Goal: Task Accomplishment & Management: Manage account settings

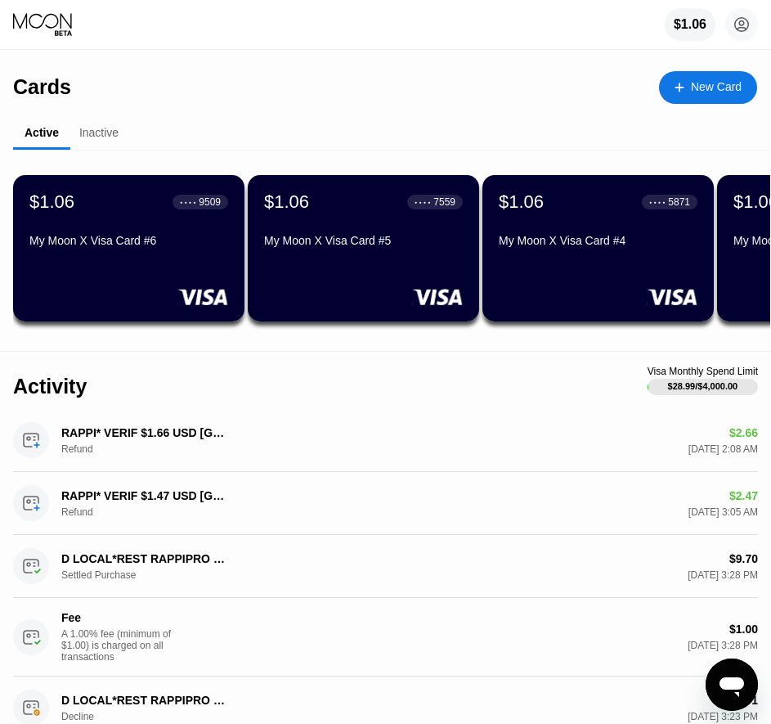
click at [518, 61] on div "Cards New Card" at bounding box center [385, 80] width 744 height 57
click at [104, 272] on div "$1.06 ● ● ● ● 9509 My Moon X Visa Card #6" at bounding box center [128, 248] width 231 height 146
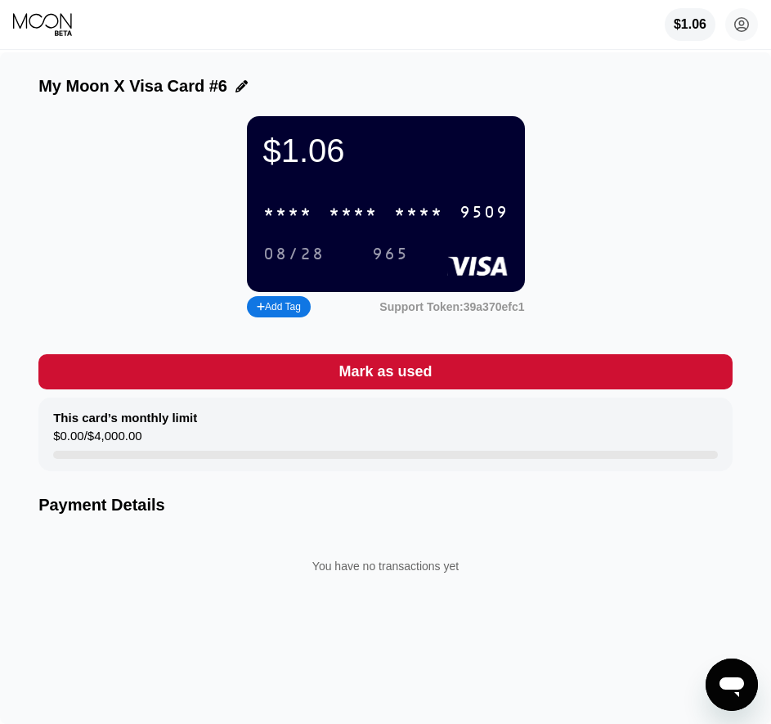
click at [337, 229] on div "* * * * * * * * * * * * 9509" at bounding box center [385, 212] width 265 height 34
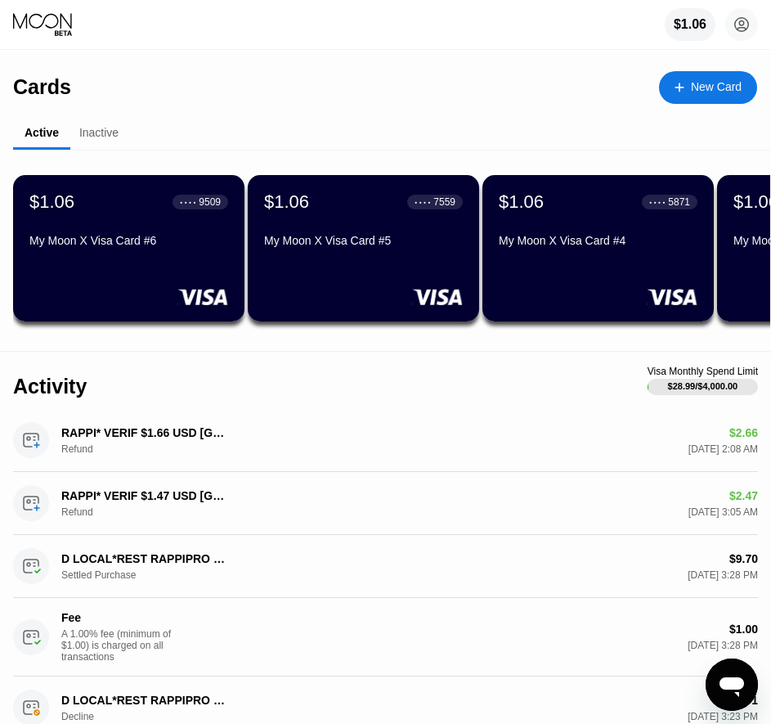
click at [316, 233] on div "$1.06 ● ● ● ● 7559 My Moon X Visa Card #5" at bounding box center [363, 222] width 199 height 62
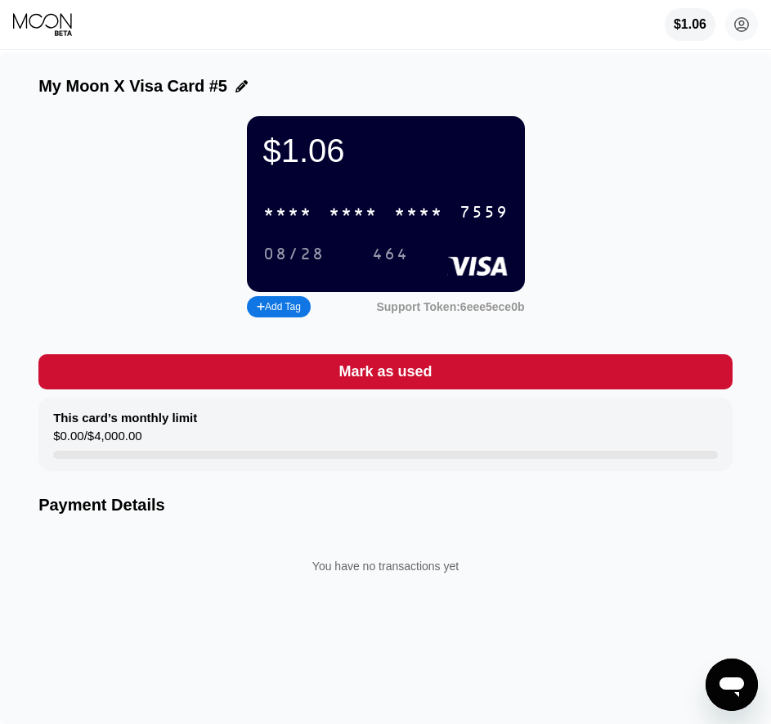
click at [411, 216] on div "* * * *" at bounding box center [418, 213] width 49 height 19
click at [683, 31] on div "$1.06" at bounding box center [691, 24] width 34 height 15
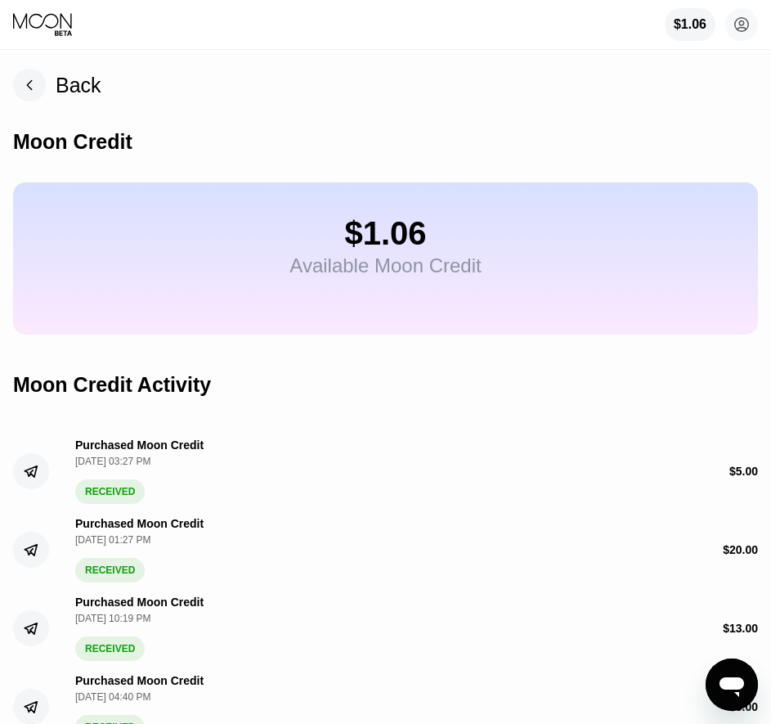
click at [397, 327] on div "$1.06 Available Moon Credit" at bounding box center [385, 258] width 745 height 152
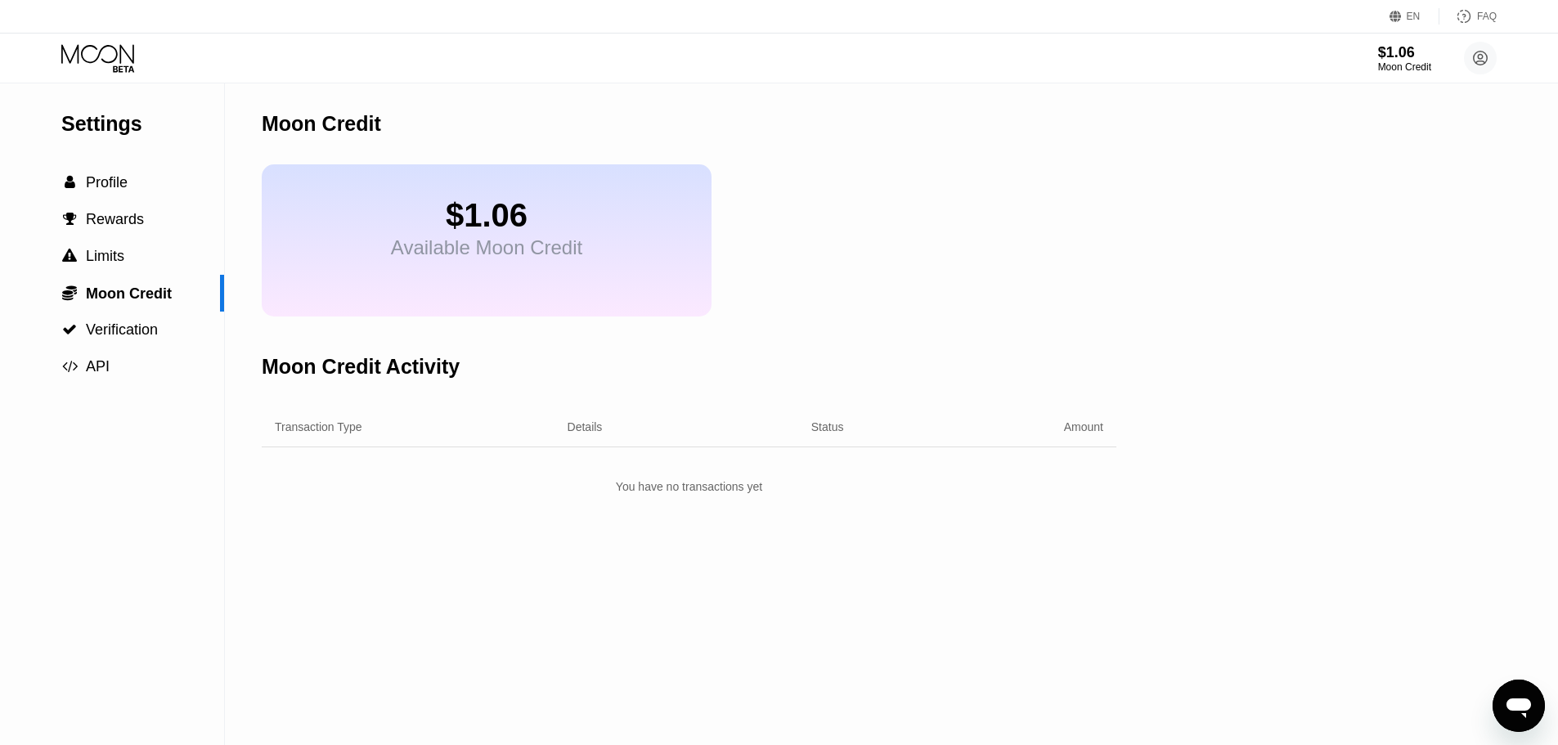
click at [1382, 442] on div "Settings  Profile  Rewards  Limits  Moon Credit  Verification  API Moon C…" at bounding box center [779, 414] width 1558 height 662
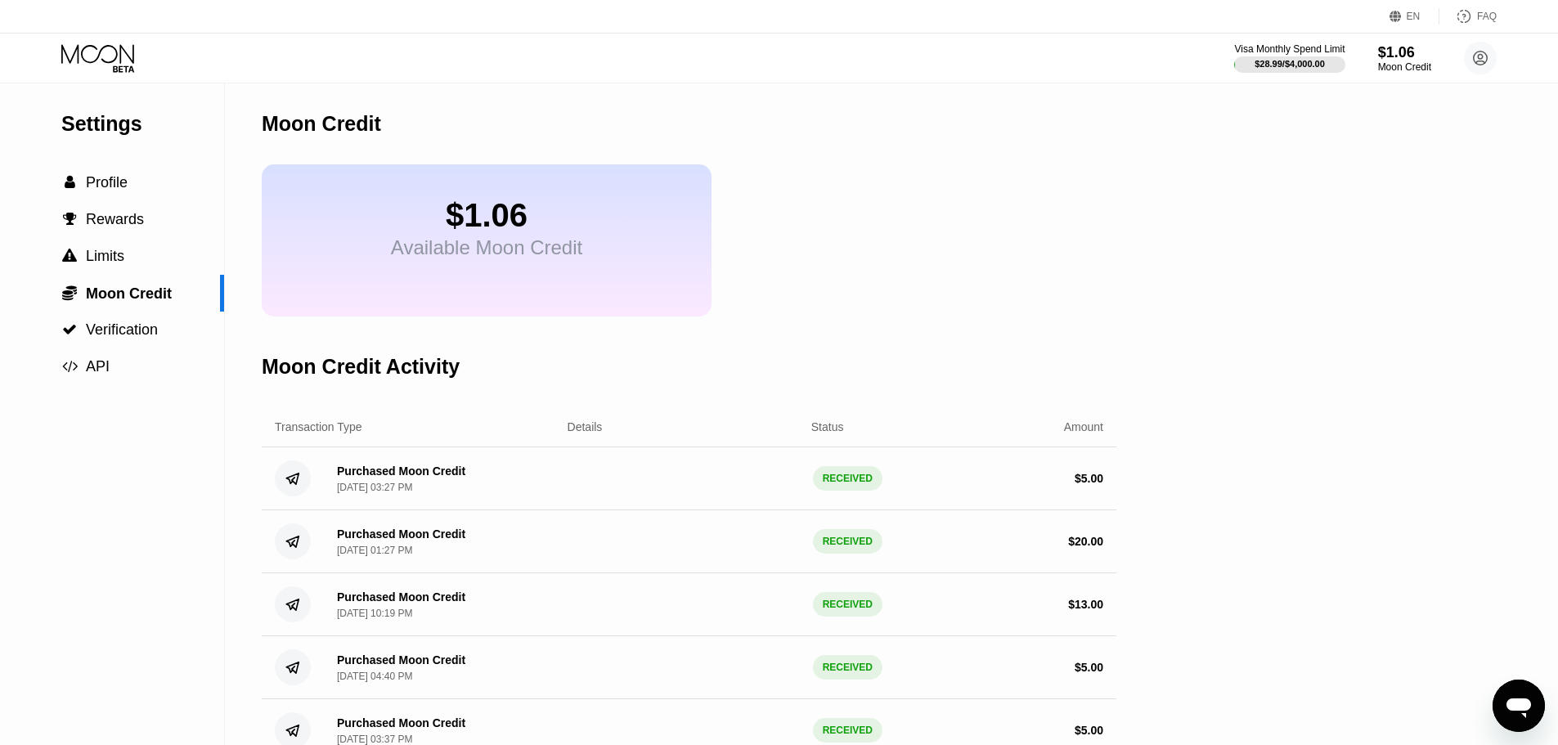
click at [1128, 170] on div "Settings  Profile  Rewards  Limits  Moon Credit  Verification  API Moon C…" at bounding box center [779, 422] width 1558 height 679
click at [542, 304] on div "$1.06 Available Moon Credit" at bounding box center [487, 240] width 450 height 152
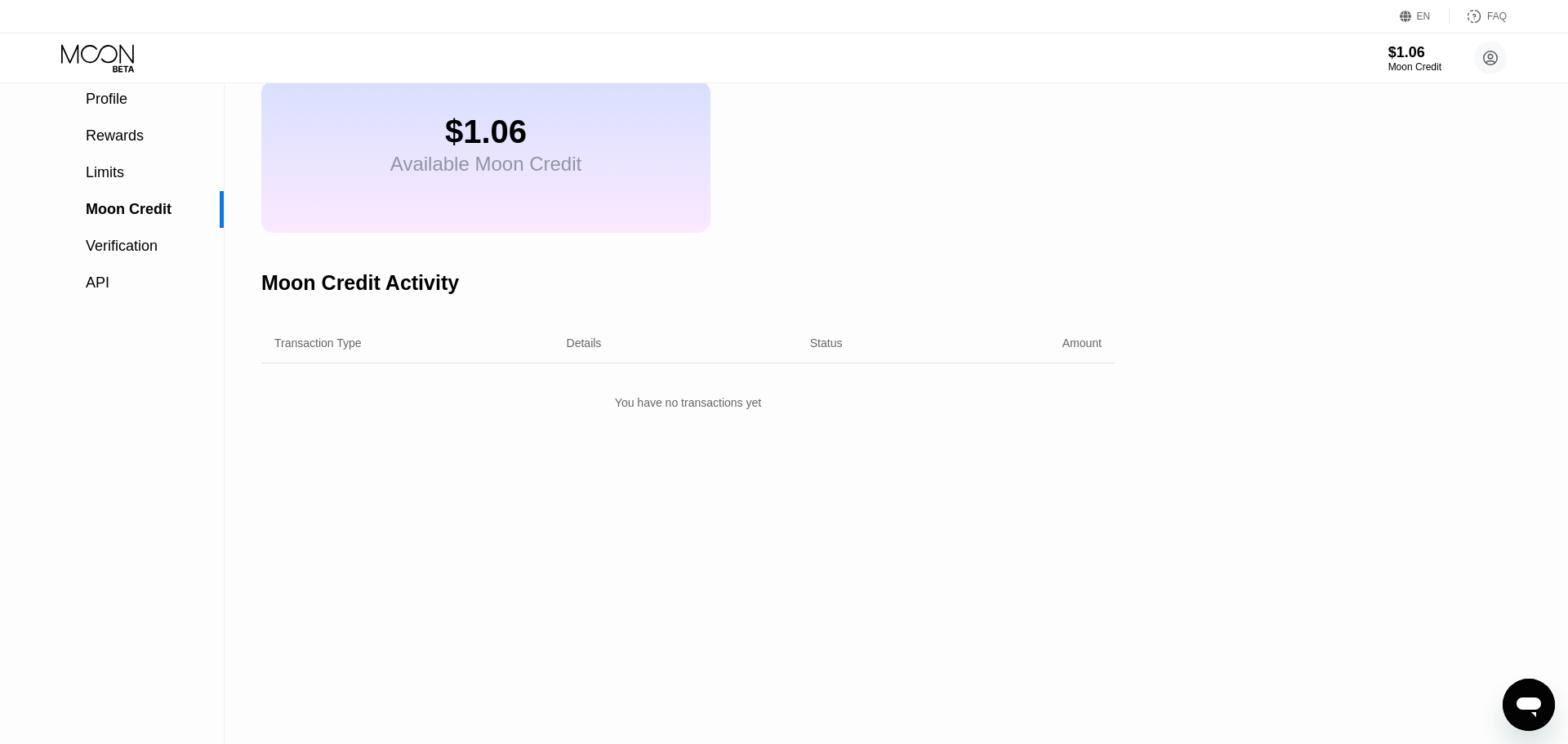
click at [979, 43] on div "EN Language Select an item Save FAQ $1.06 Moon Credit Ko Lu [EMAIL_ADDRESS][DOM…" at bounding box center [784, 41] width 1568 height 83
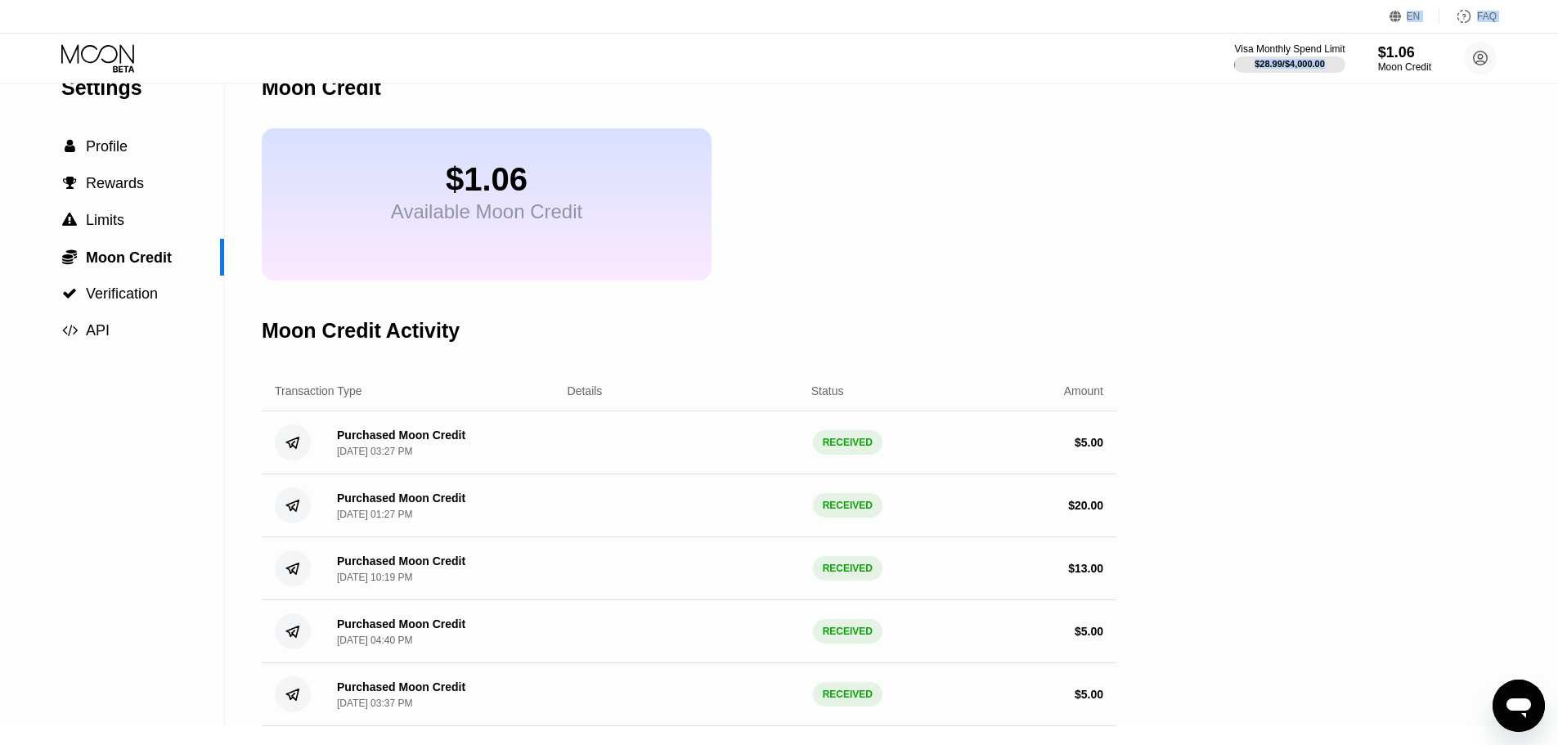
scroll to position [65, 0]
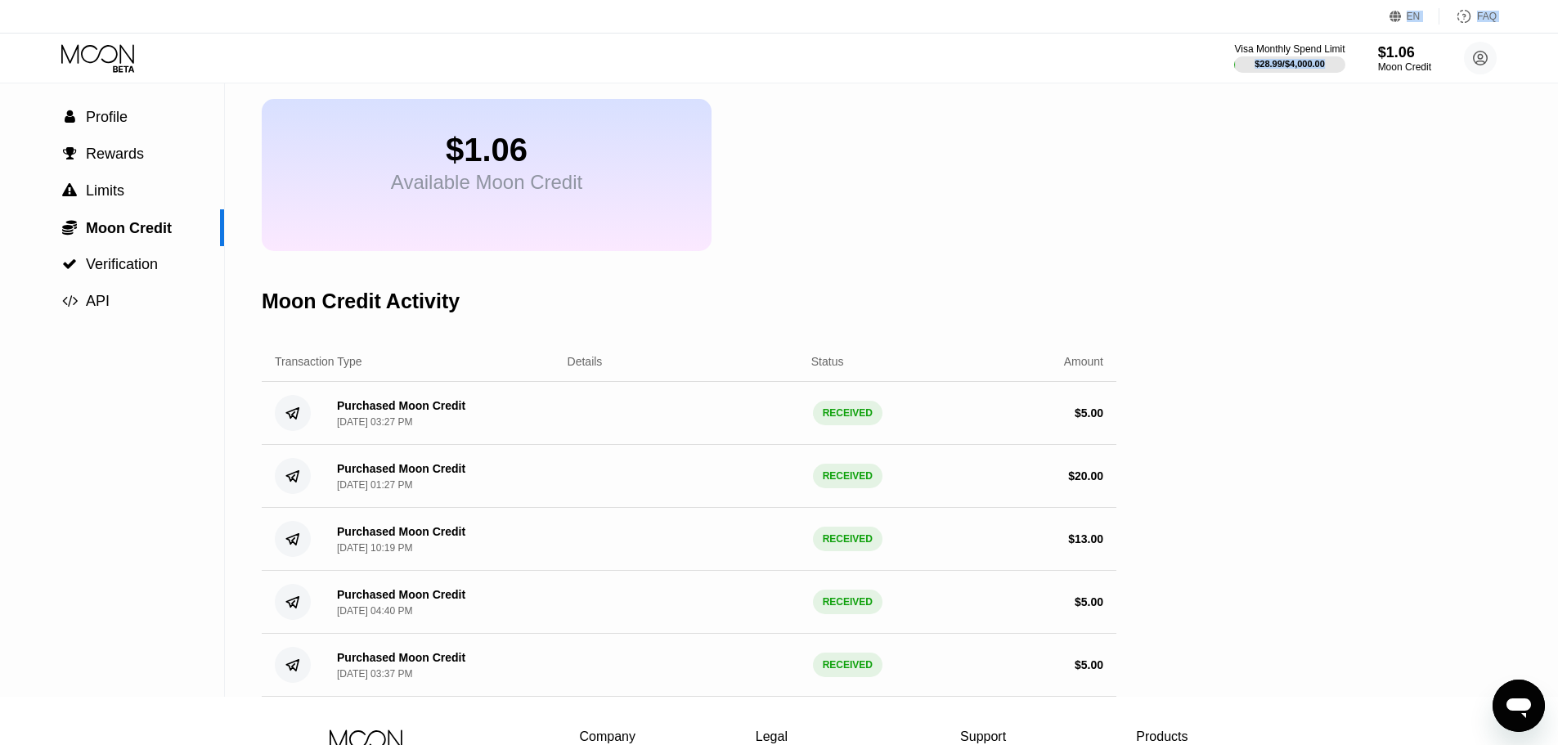
drag, startPoint x: 943, startPoint y: 469, endPoint x: 1097, endPoint y: 509, distance: 159.1
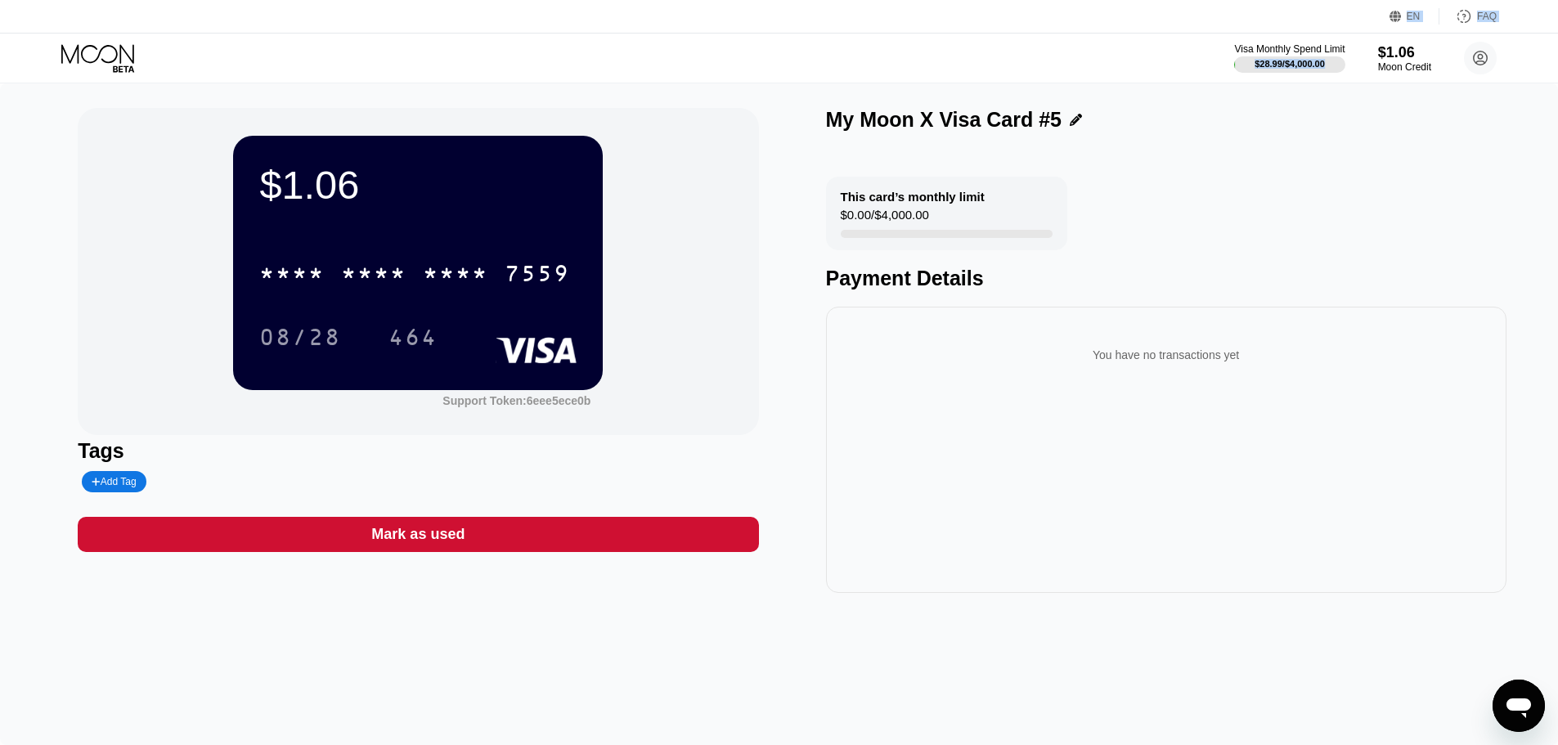
click at [951, 539] on div "You have no transactions yet" at bounding box center [1166, 450] width 680 height 286
click at [872, 637] on div "$1.06 * * * * * * * * * * * * 7559 08/28 464 Support Token: 6eee5ece0b Tags Add…" at bounding box center [779, 414] width 1558 height 662
